Goal: Check status: Check status

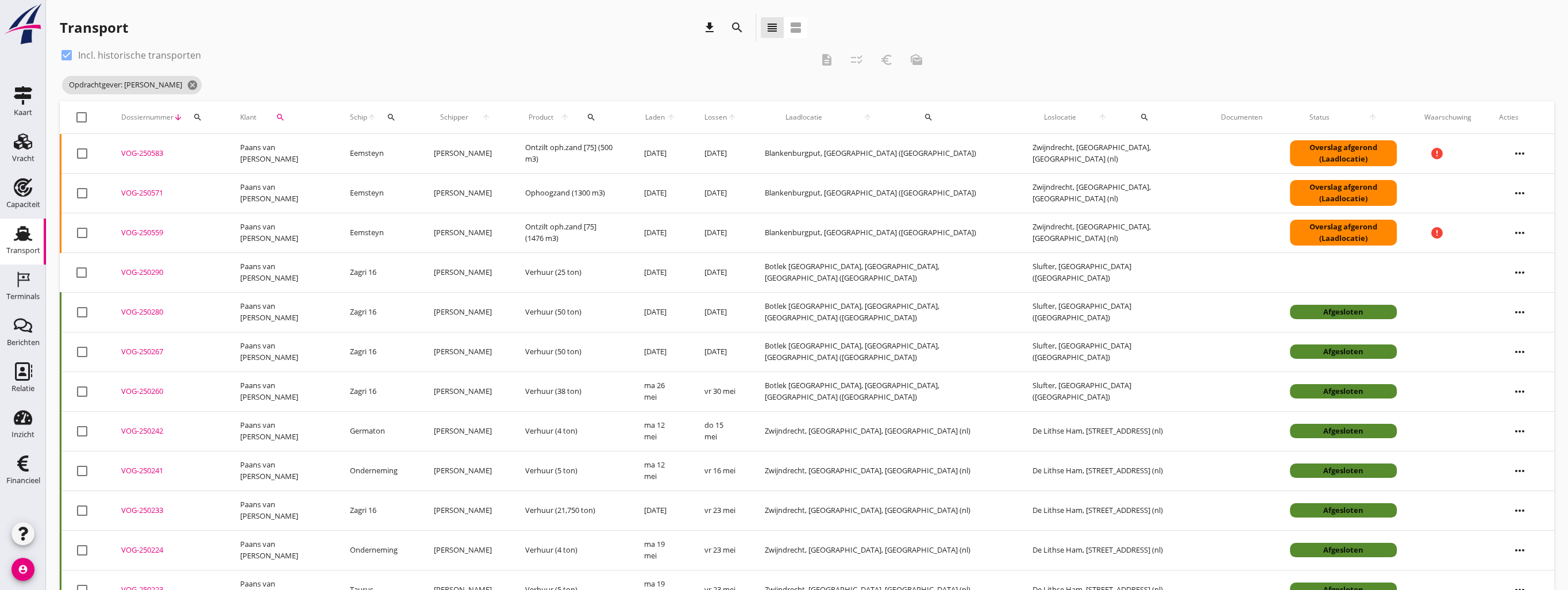
click at [146, 274] on div "VOG-250290" at bounding box center [167, 272] width 91 height 11
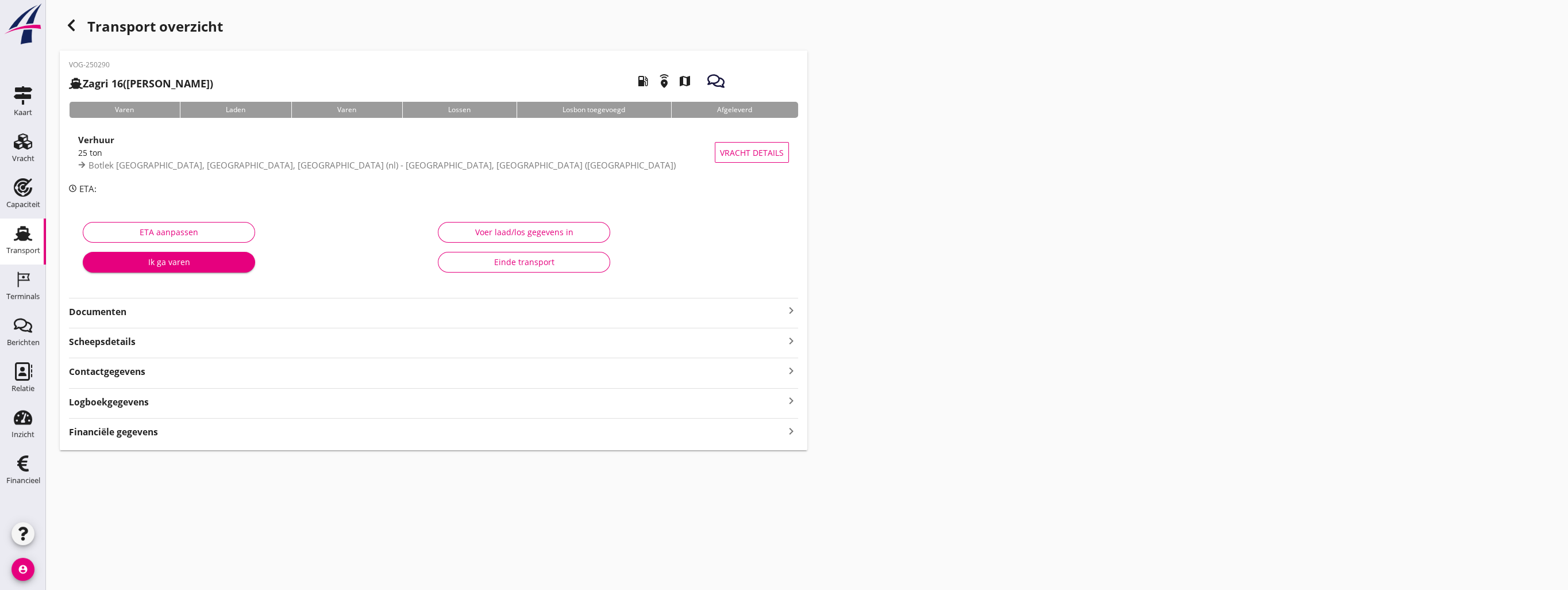
click at [788, 426] on icon "keyboard_arrow_right" at bounding box center [792, 431] width 14 height 15
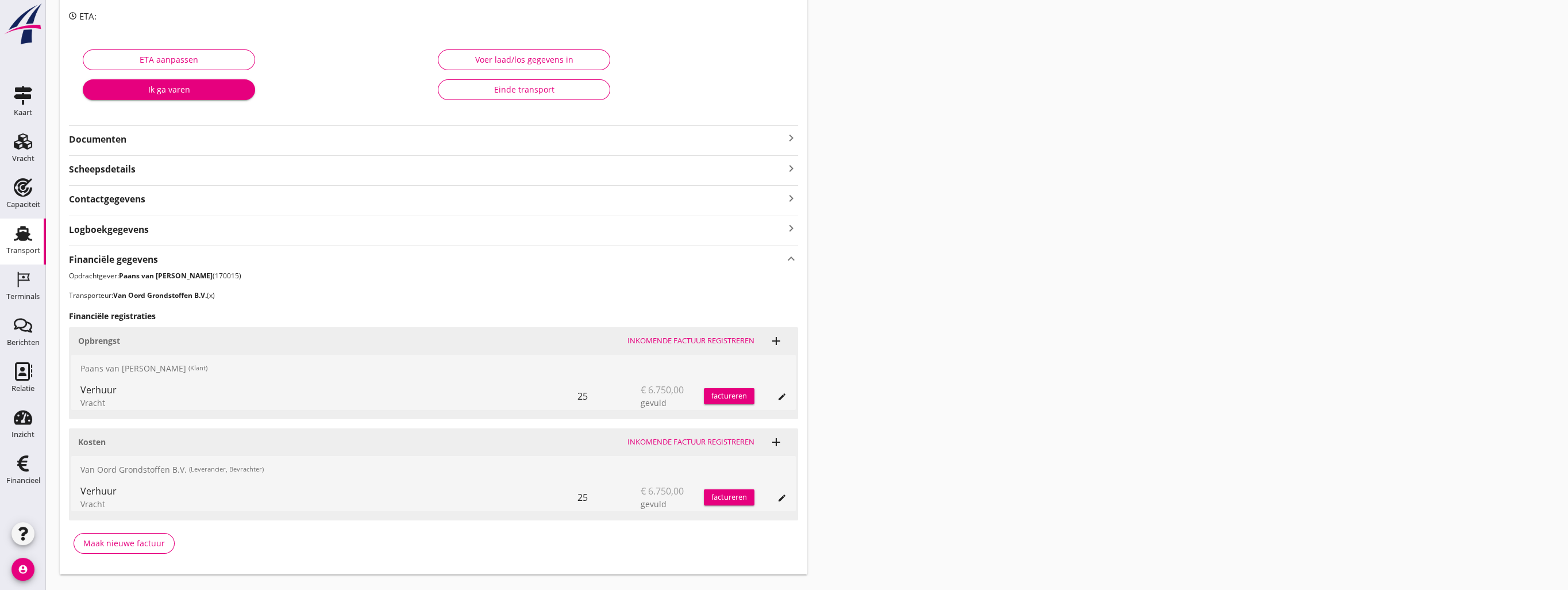
scroll to position [197, 0]
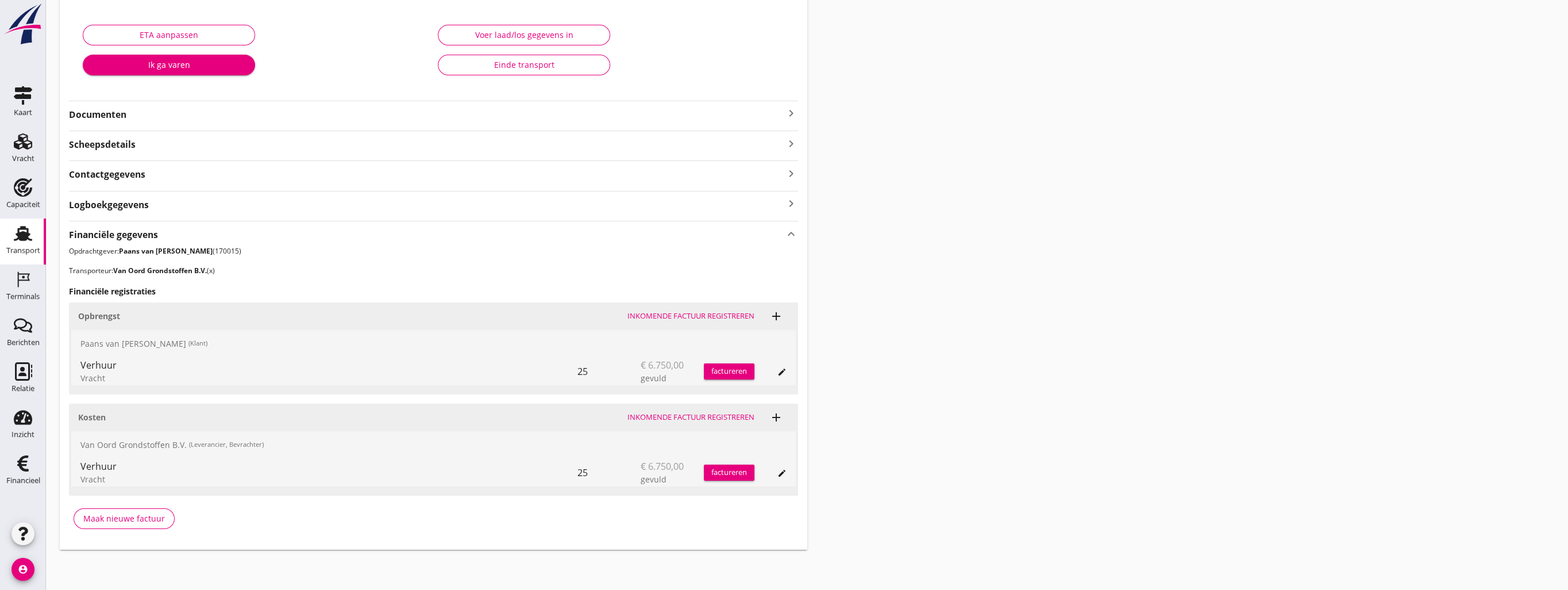
click at [681, 46] on div "Voer laad/los gegevens in Einde transport" at bounding box center [611, 53] width 355 height 73
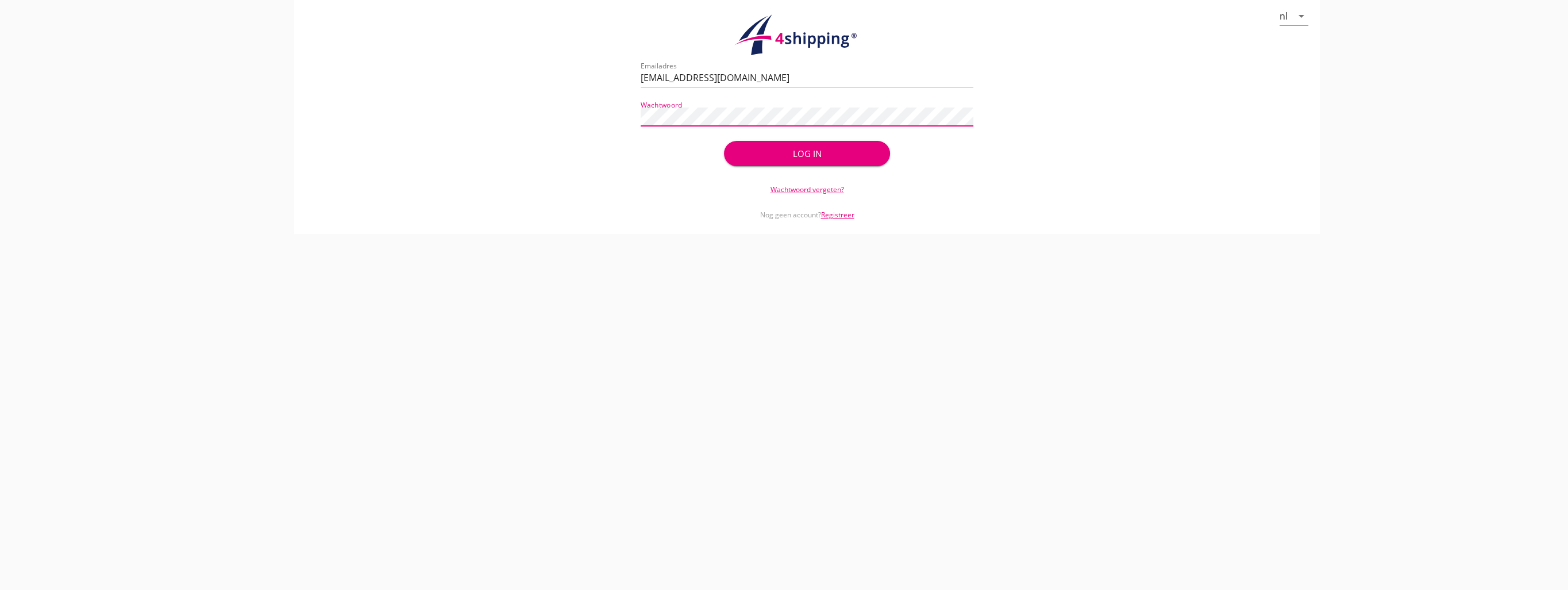
click at [757, 153] on div "Log in" at bounding box center [807, 153] width 129 height 13
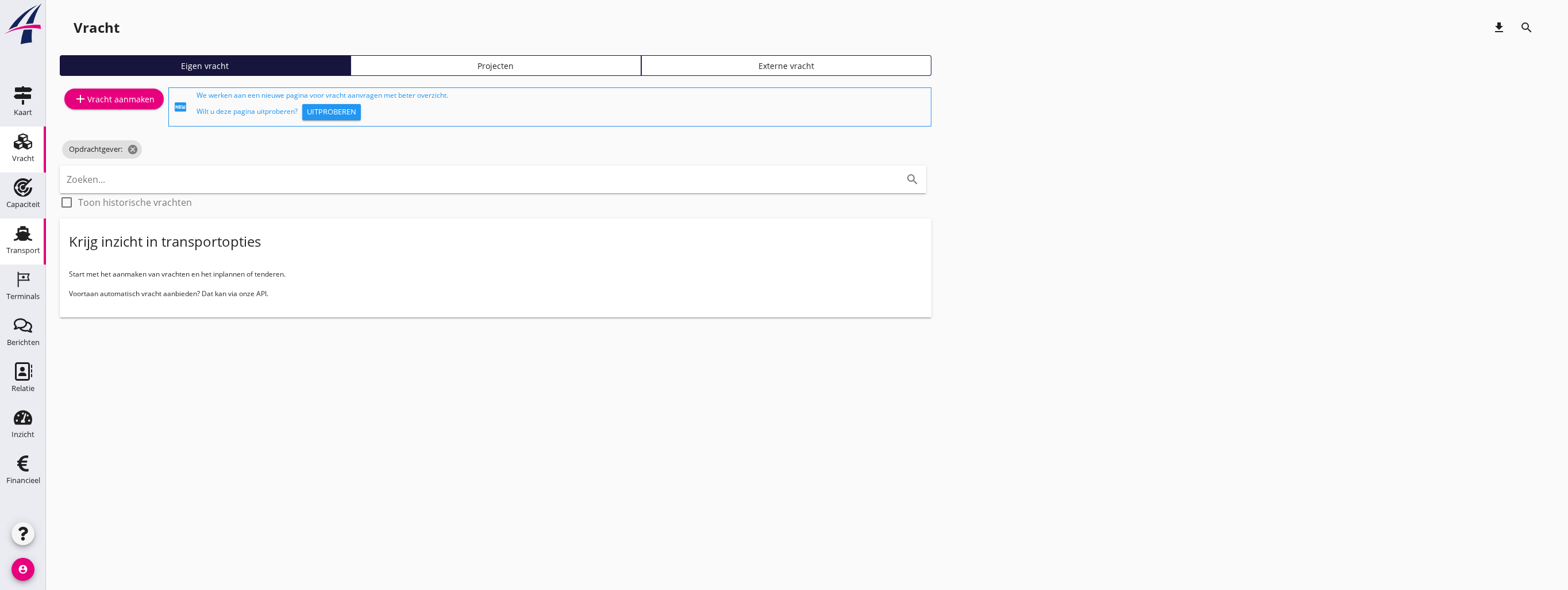
click at [8, 243] on div "Transport" at bounding box center [23, 251] width 34 height 16
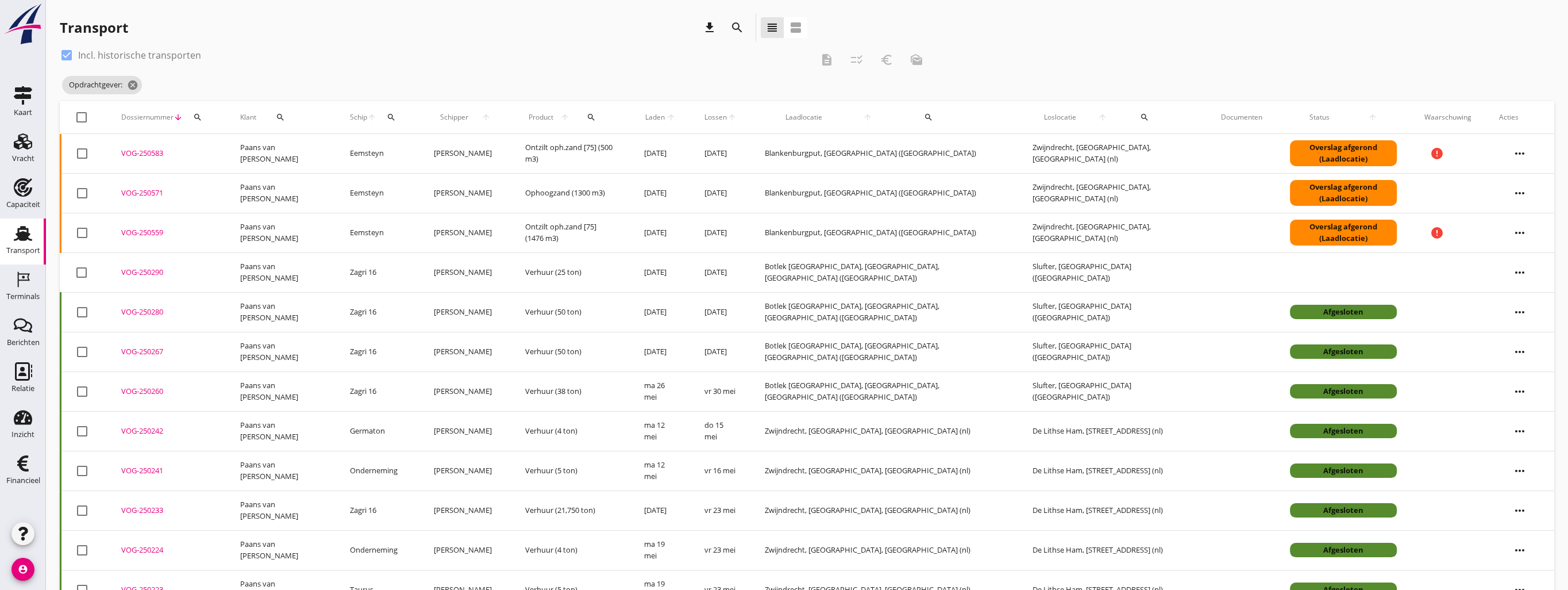
click at [142, 234] on div "VOG-250559" at bounding box center [167, 233] width 91 height 11
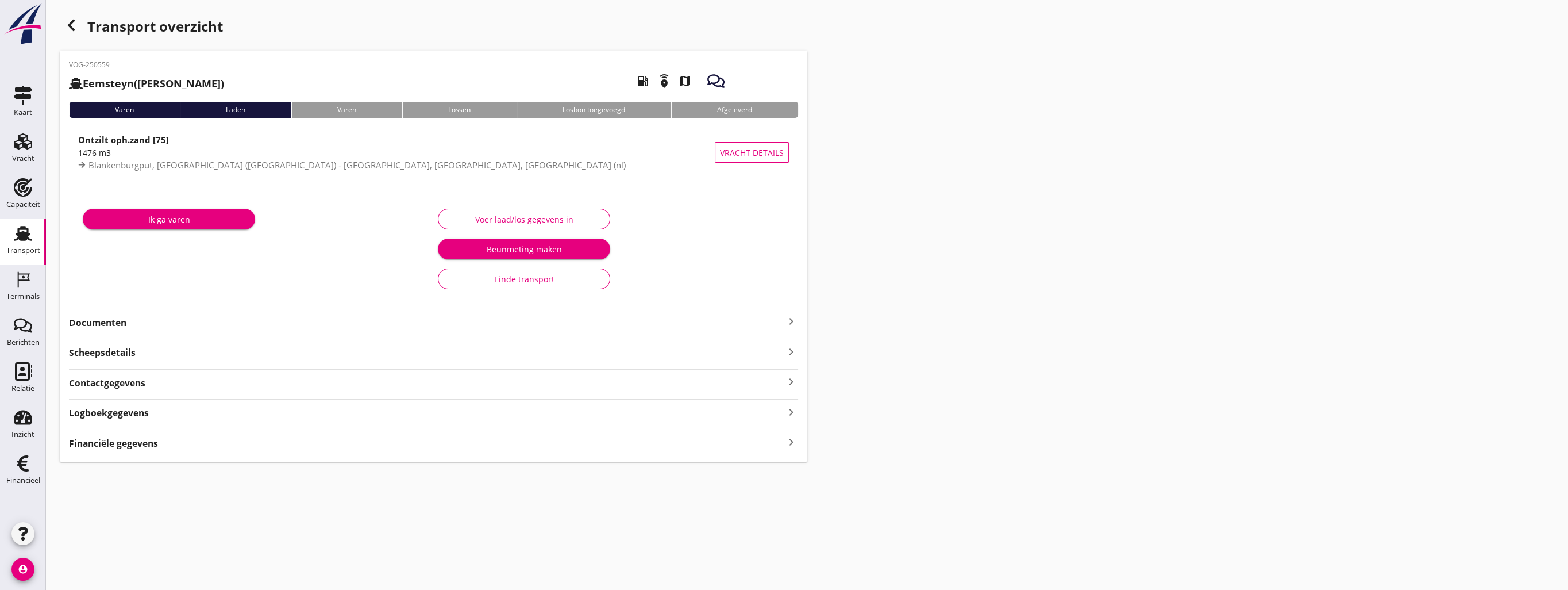
click at [787, 446] on icon "keyboard_arrow_right" at bounding box center [792, 442] width 14 height 15
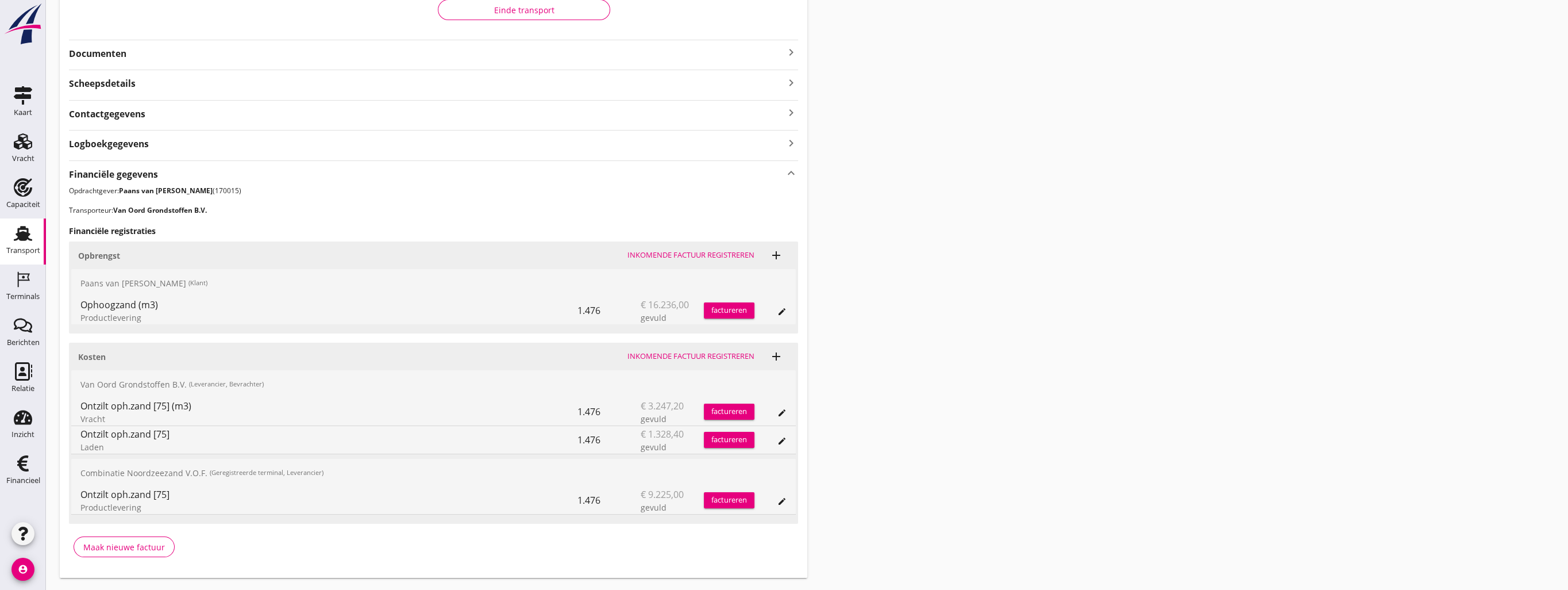
scroll to position [287, 0]
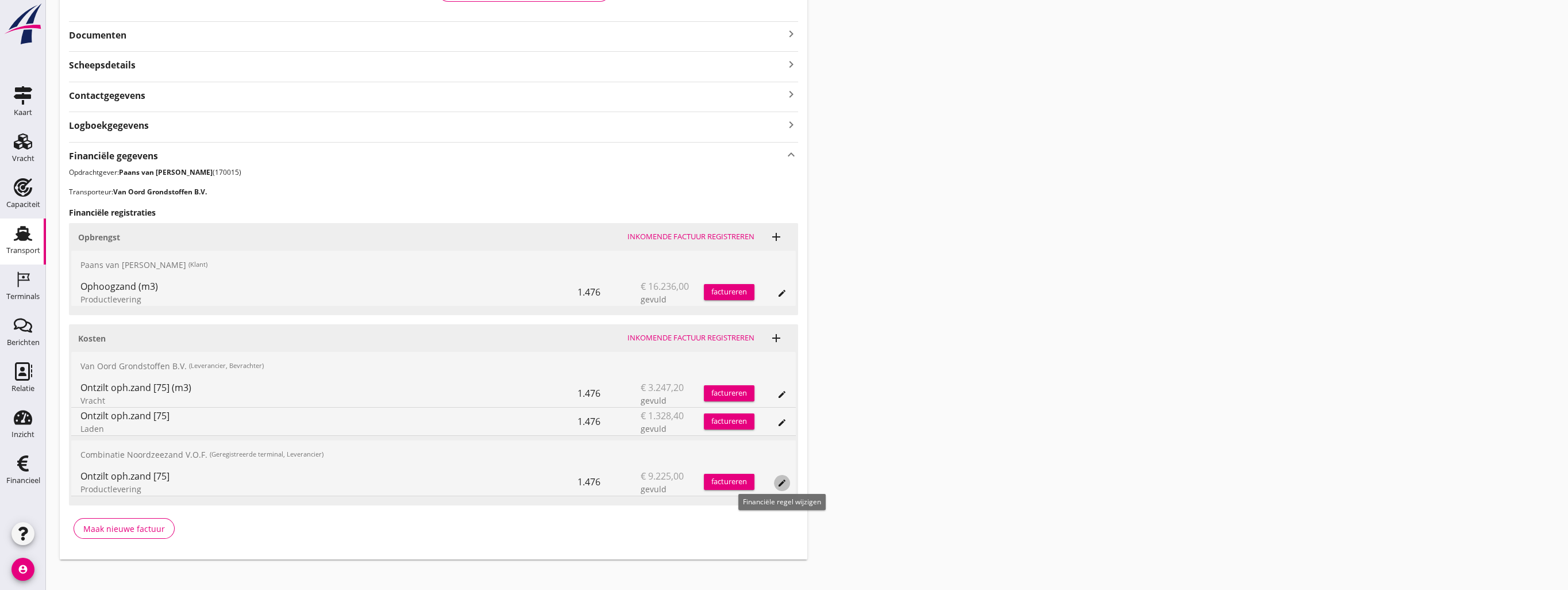
click at [782, 481] on icon "edit" at bounding box center [782, 482] width 9 height 9
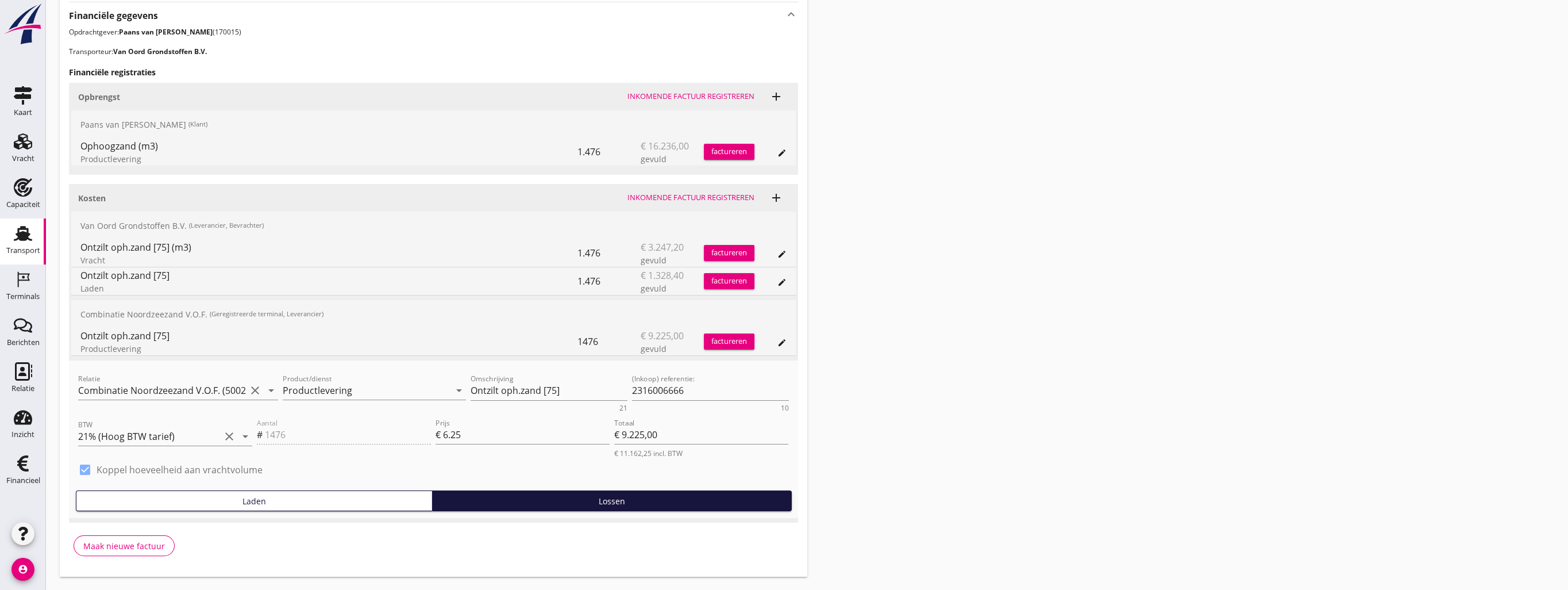
scroll to position [454, 0]
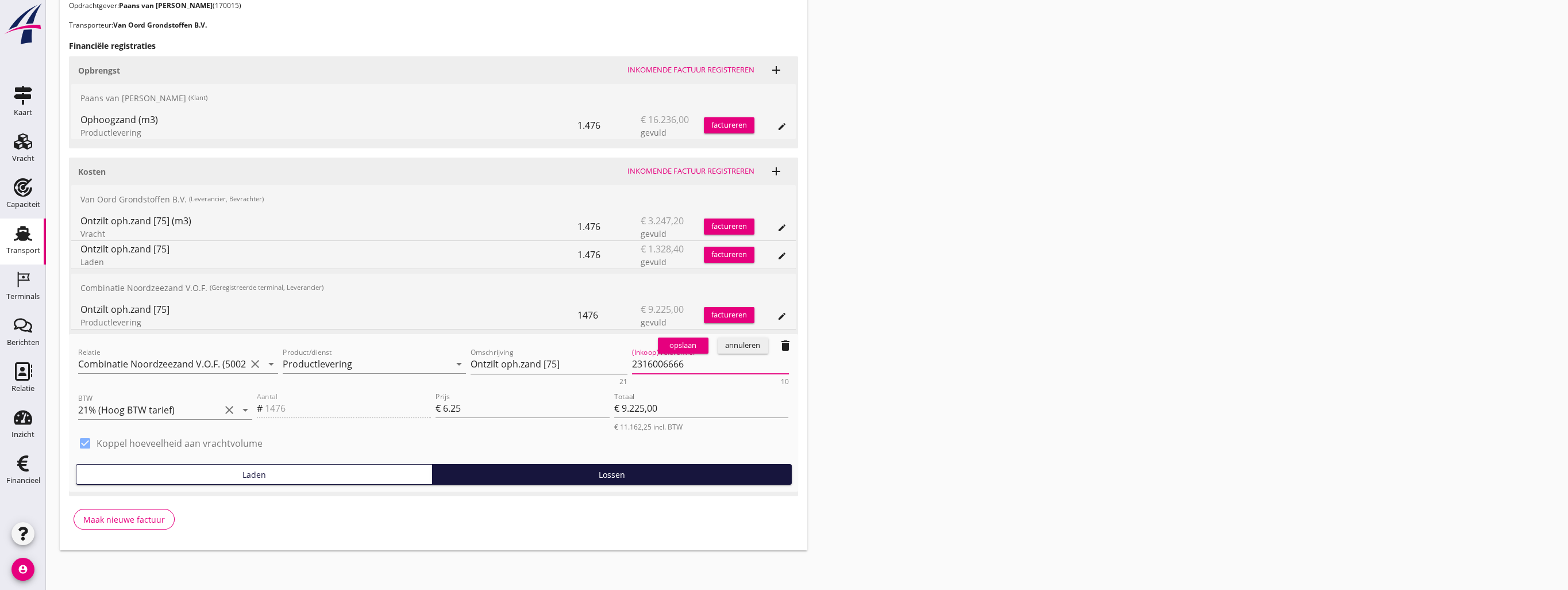
drag, startPoint x: 694, startPoint y: 365, endPoint x: 625, endPoint y: 363, distance: 69.0
click at [625, 363] on div "Relatie Combinatie Noordzeezand V.O.F. (50026721) clear arrow_drop_down Product…" at bounding box center [434, 365] width 716 height 44
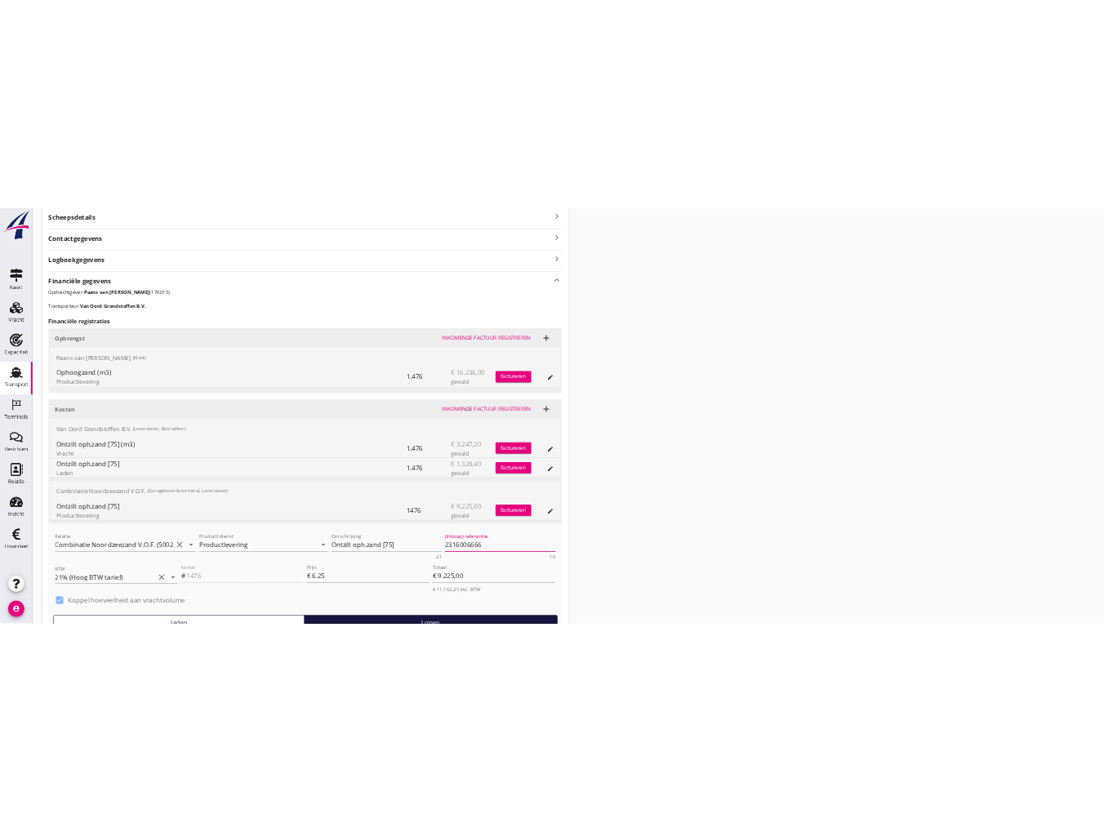
scroll to position [482, 0]
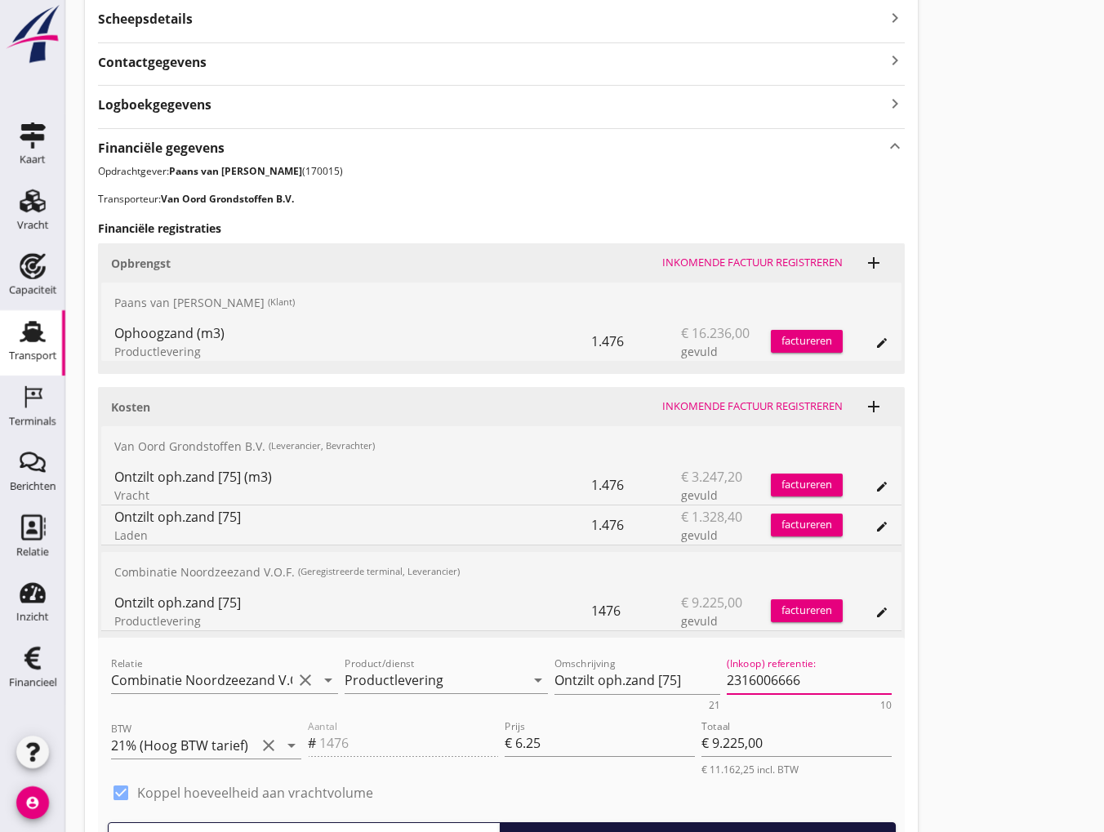
click at [990, 56] on div "Transport overzicht VOG-250559 Eemsteyn ([PERSON_NAME]) local_gas_station emerg…" at bounding box center [584, 241] width 1039 height 1446
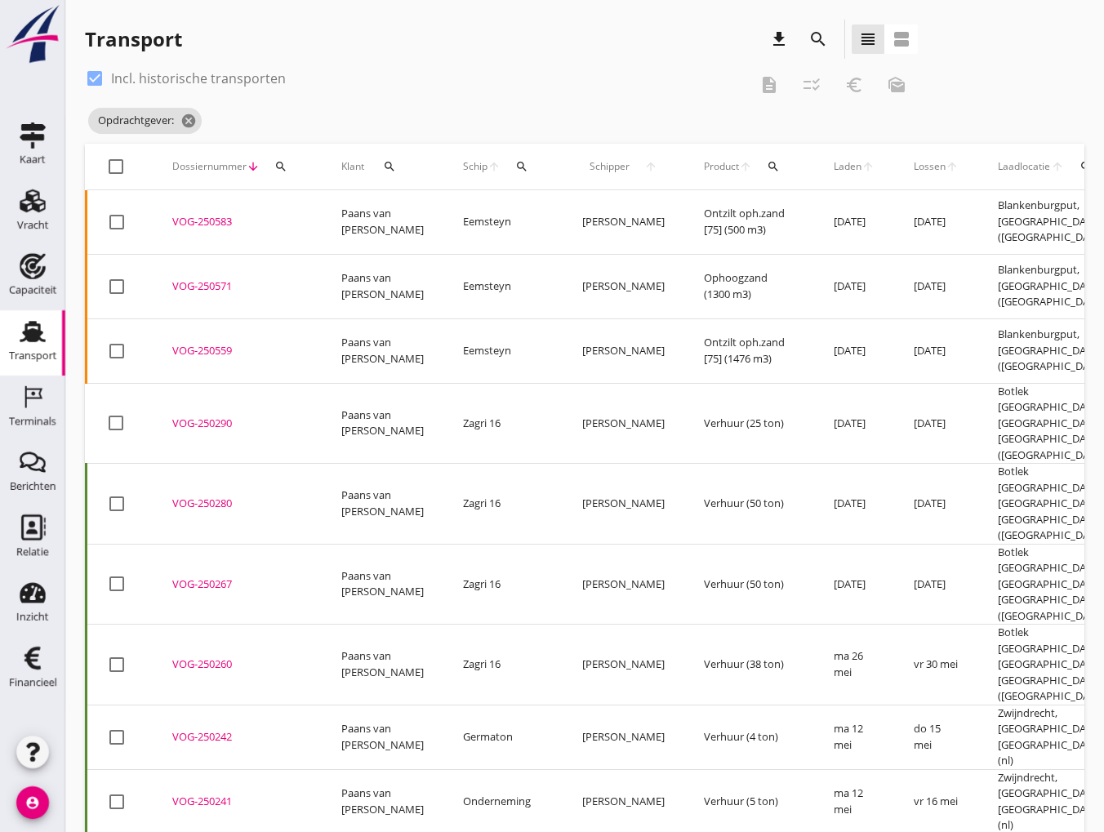
click at [219, 343] on div "VOG-250559" at bounding box center [237, 351] width 130 height 16
click at [214, 278] on div "VOG-250571" at bounding box center [237, 286] width 130 height 16
click at [202, 215] on div "VOG-250583" at bounding box center [237, 222] width 130 height 16
